Goal: Transaction & Acquisition: Download file/media

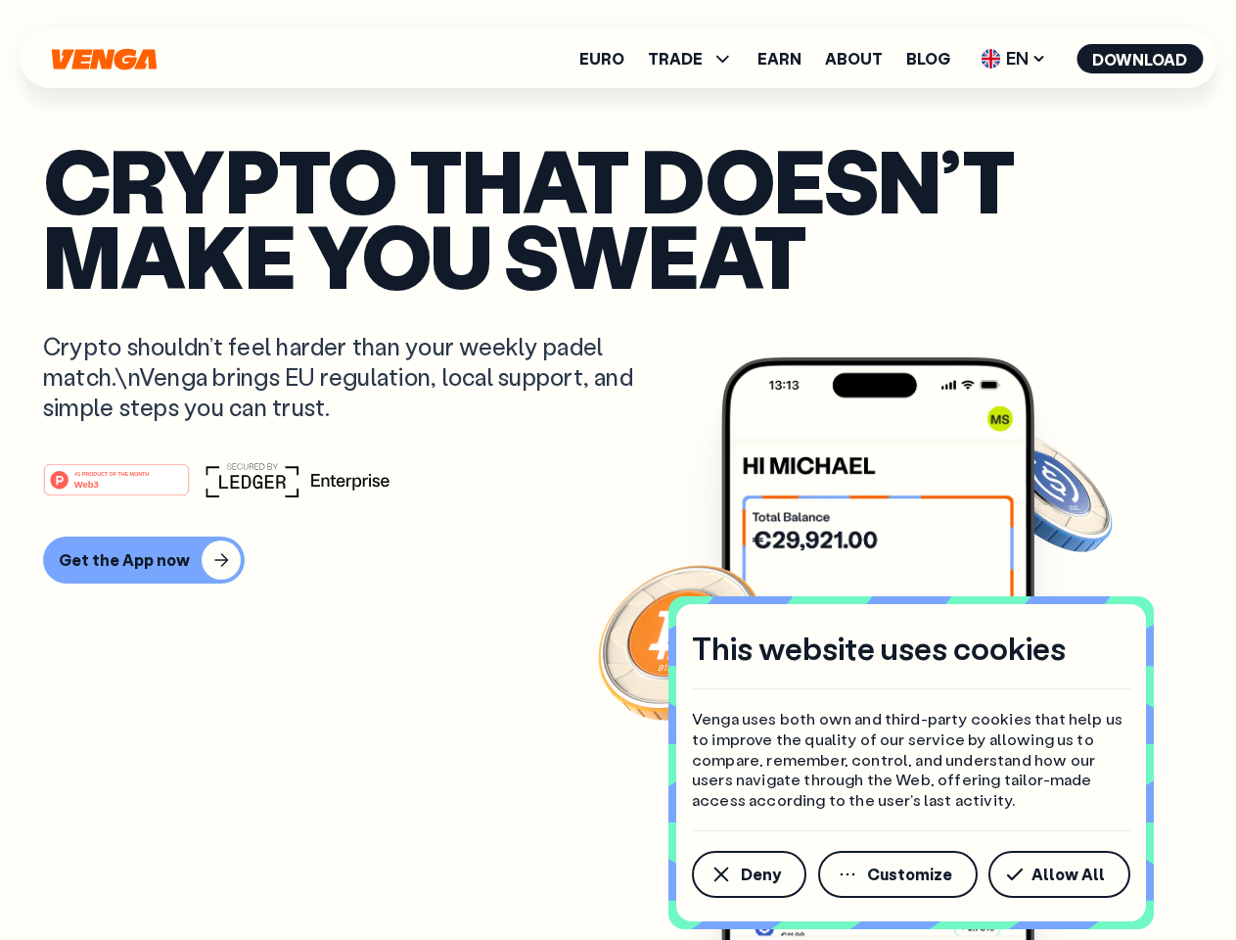
click at [618, 470] on div "#1 PRODUCT OF THE MONTH Web3" at bounding box center [618, 479] width 1150 height 35
click at [748, 874] on span "Deny" at bounding box center [761, 874] width 40 height 16
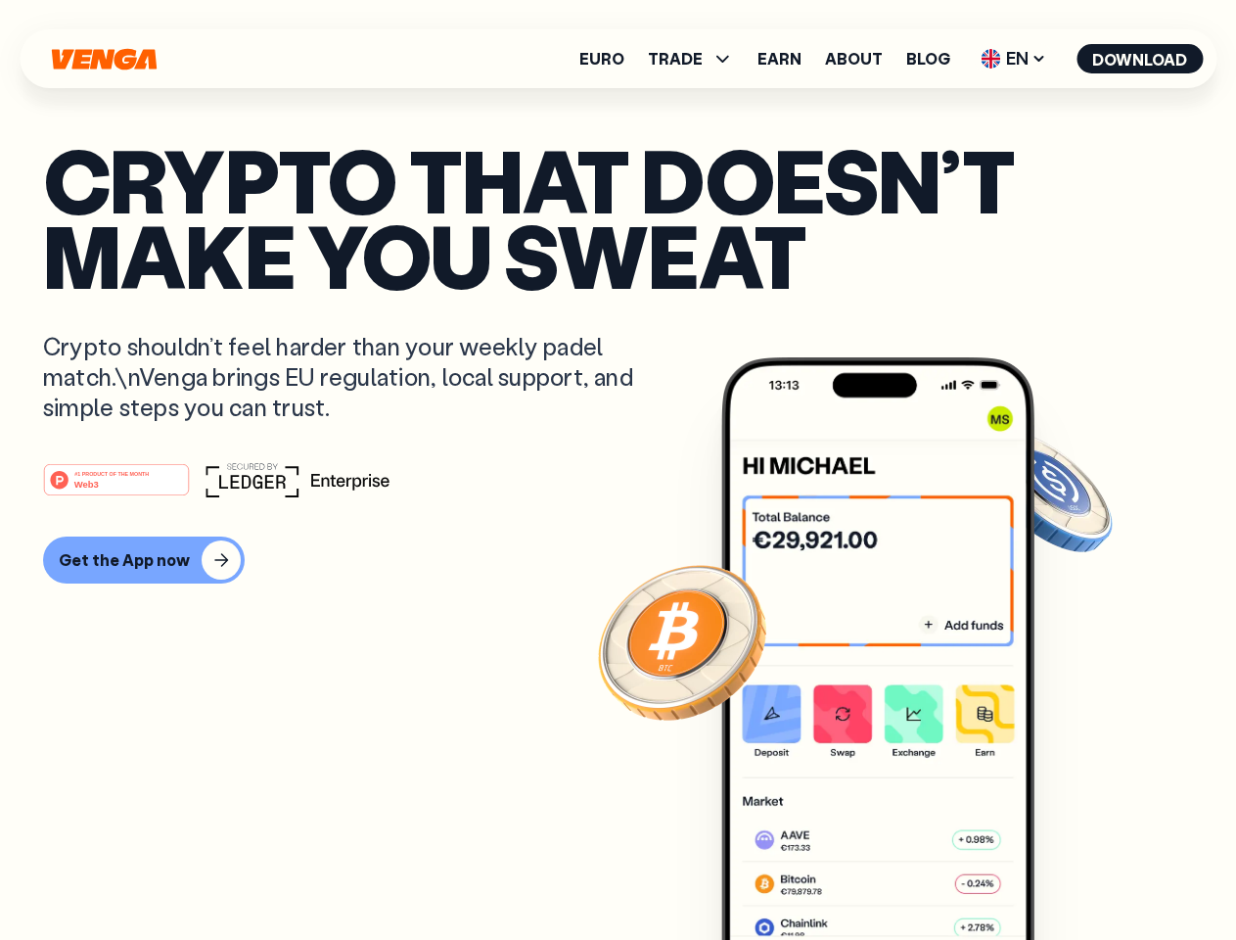
click at [900, 874] on img at bounding box center [877, 685] width 313 height 656
click at [1063, 874] on article "Crypto that doesn’t make you sweat Crypto shouldn’t feel harder than your weekl…" at bounding box center [618, 509] width 1150 height 734
click at [697, 59] on span "TRADE" at bounding box center [675, 59] width 55 height 16
click at [1014, 59] on span "EN" at bounding box center [1013, 58] width 79 height 31
click at [1140, 59] on button "Download" at bounding box center [1140, 58] width 126 height 29
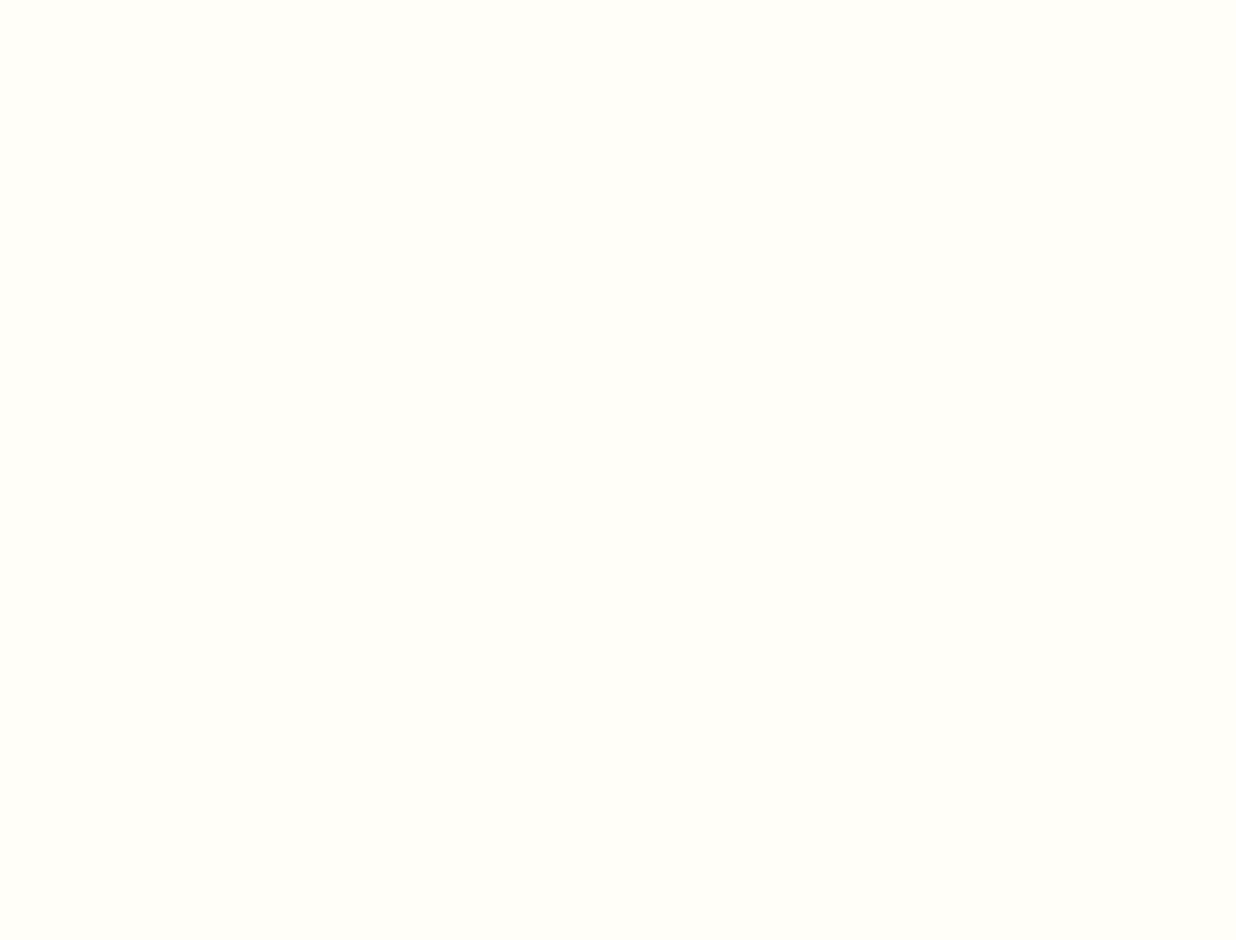
click at [618, 0] on html "This website uses cookies Venga uses both own and third-party cookies that help…" at bounding box center [618, 0] width 1236 height 0
